Goal: Information Seeking & Learning: Learn about a topic

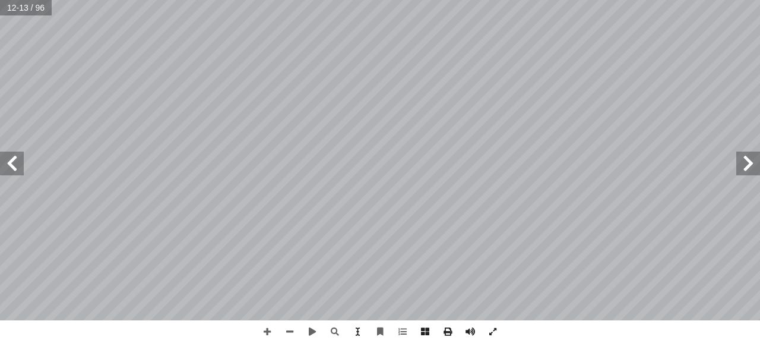
scroll to position [0, 33]
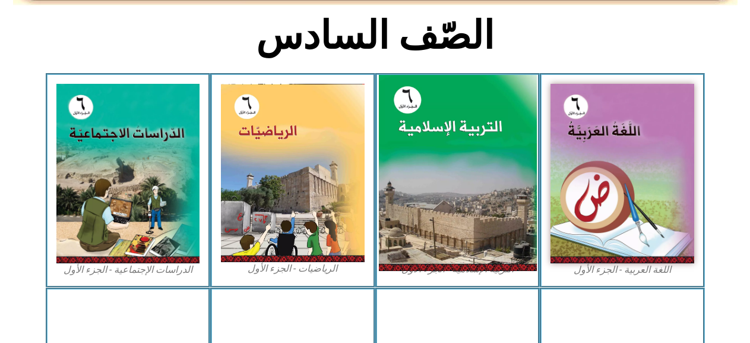
scroll to position [0, 33]
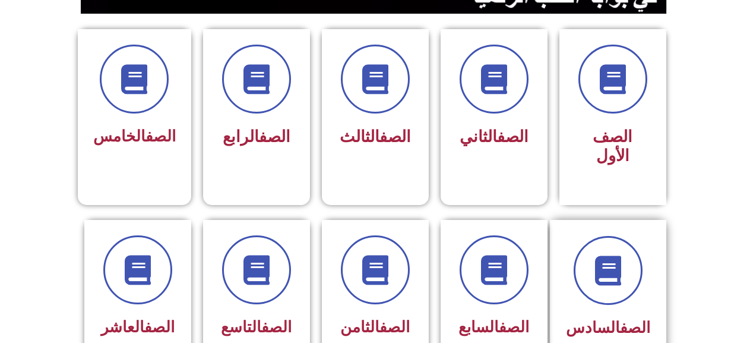
scroll to position [297, 0]
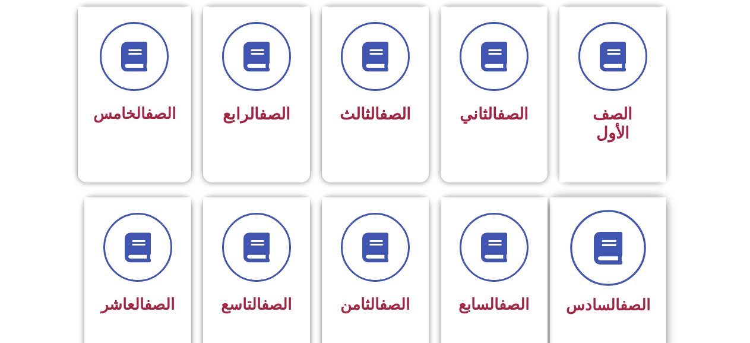
click at [625, 210] on span at bounding box center [608, 248] width 76 height 76
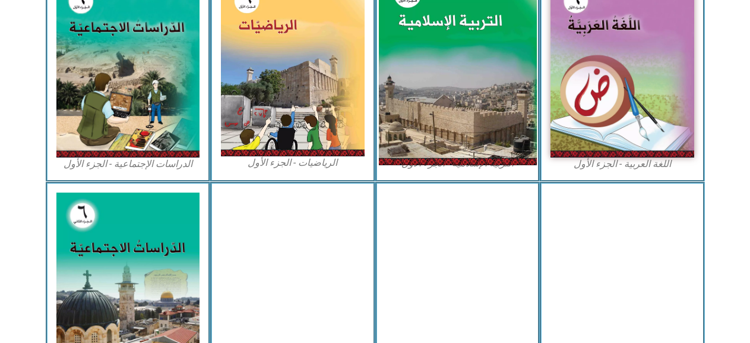
scroll to position [356, 0]
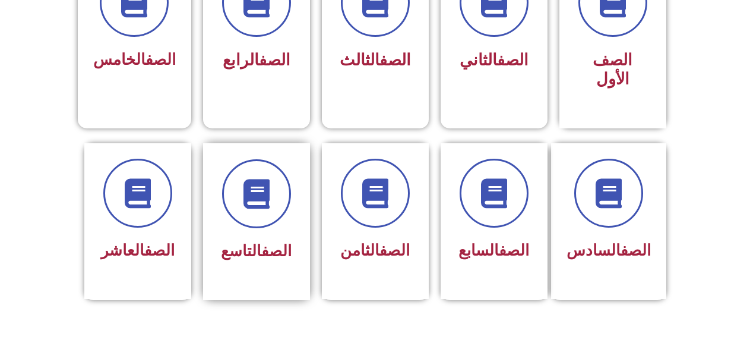
scroll to position [356, 0]
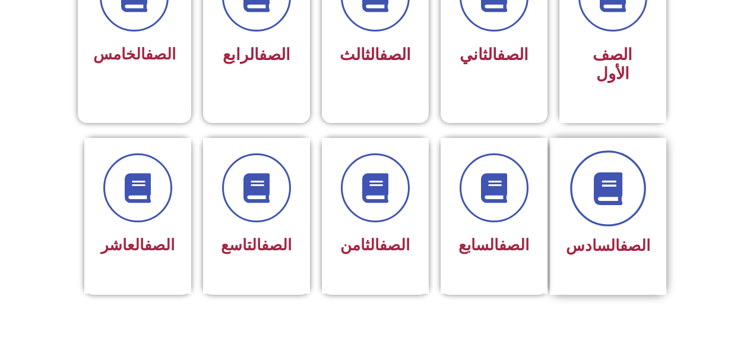
click at [603, 199] on span at bounding box center [608, 188] width 76 height 76
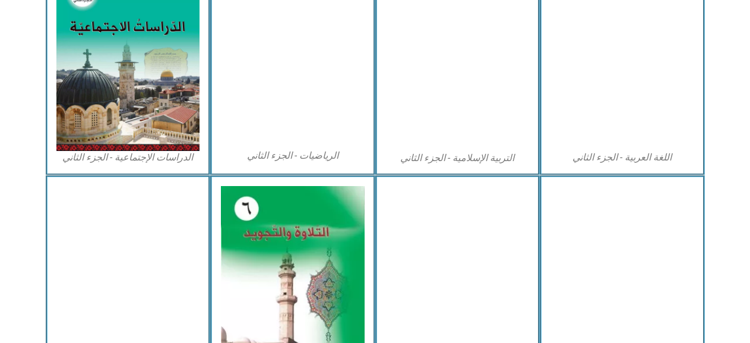
scroll to position [716, 0]
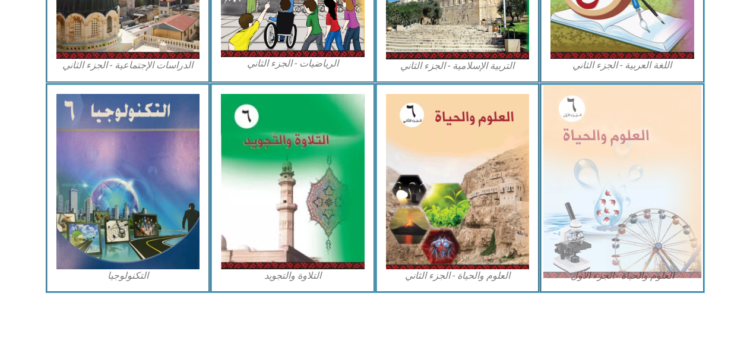
click at [637, 231] on img at bounding box center [622, 181] width 158 height 192
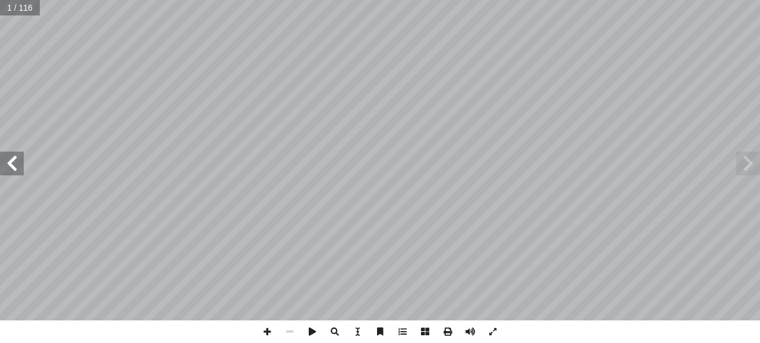
click at [11, 156] on span at bounding box center [12, 163] width 24 height 24
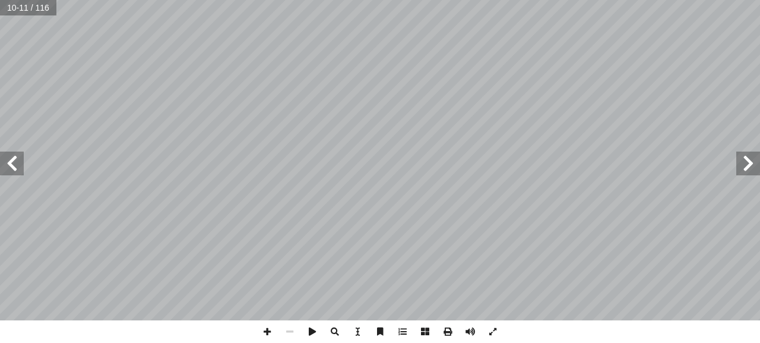
click at [756, 168] on span at bounding box center [748, 163] width 24 height 24
click at [274, 332] on span at bounding box center [267, 331] width 23 height 23
click at [271, 329] on span at bounding box center [267, 331] width 23 height 23
click at [292, 330] on span at bounding box center [290, 331] width 23 height 23
click at [290, 334] on span at bounding box center [290, 331] width 23 height 23
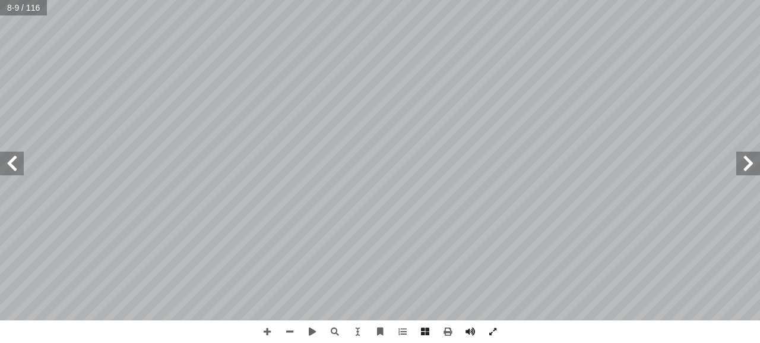
click at [12, 171] on span at bounding box center [12, 163] width 24 height 24
click at [268, 336] on span at bounding box center [267, 331] width 23 height 23
